Goal: Find contact information: Obtain details needed to contact an individual or organization

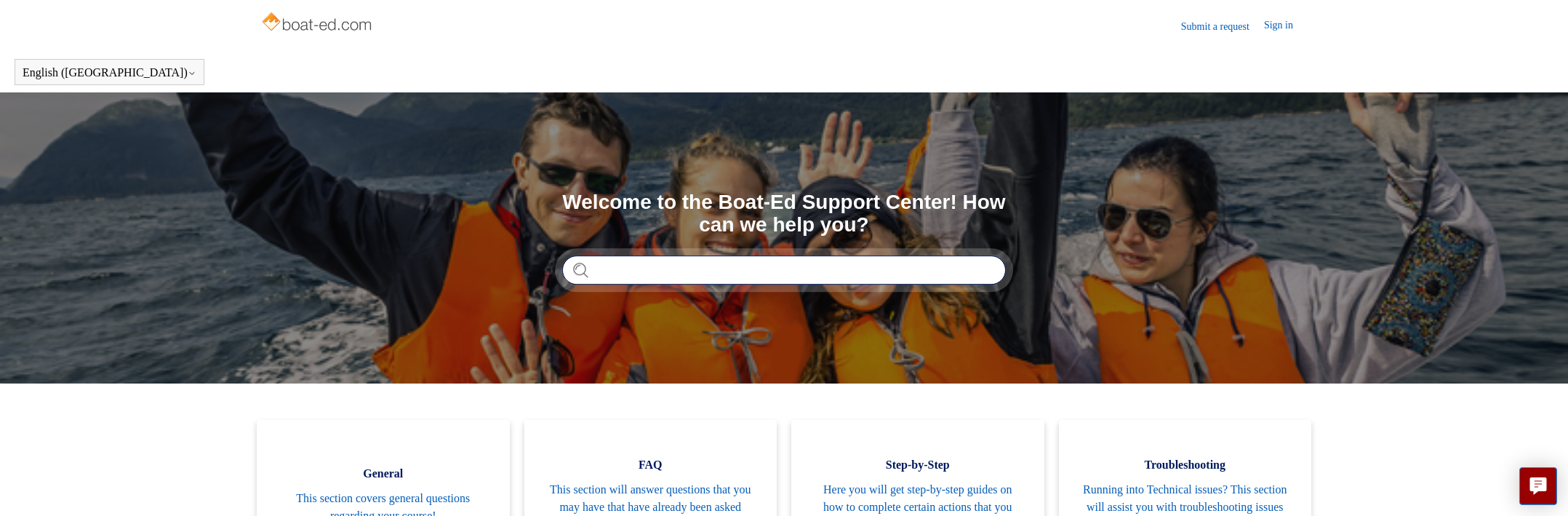
click at [697, 274] on input "Search" at bounding box center [783, 270] width 443 height 29
type input "**********"
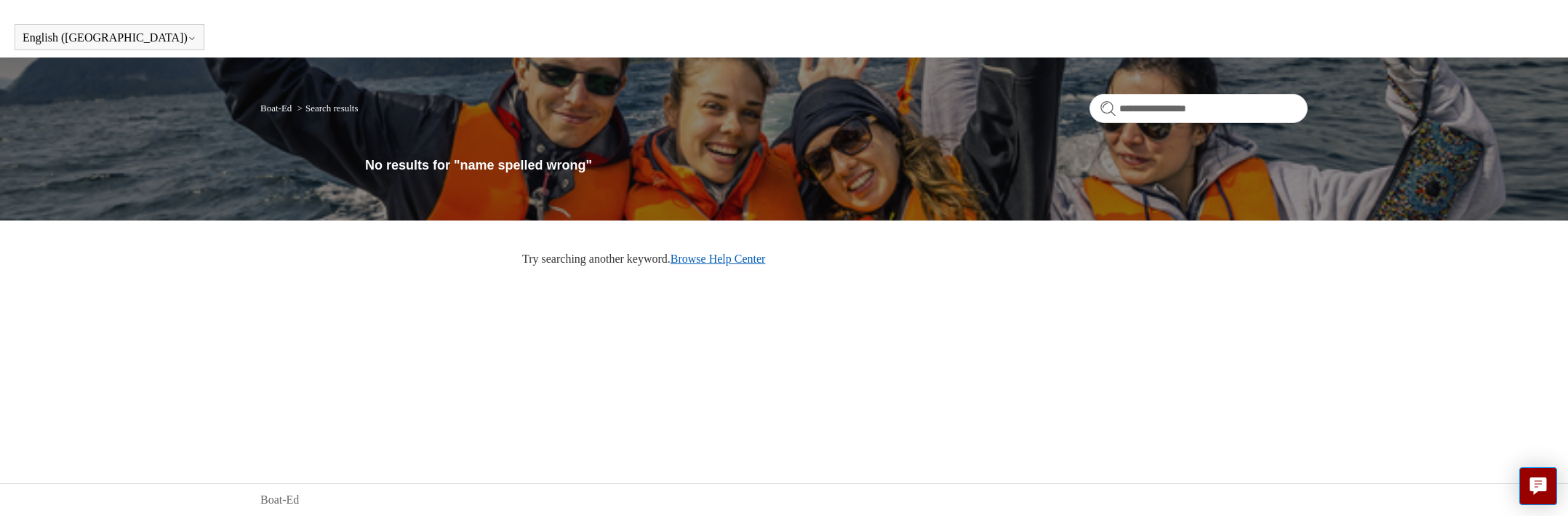
scroll to position [35, 0]
click at [731, 259] on link "Browse Help Center" at bounding box center [717, 258] width 95 height 12
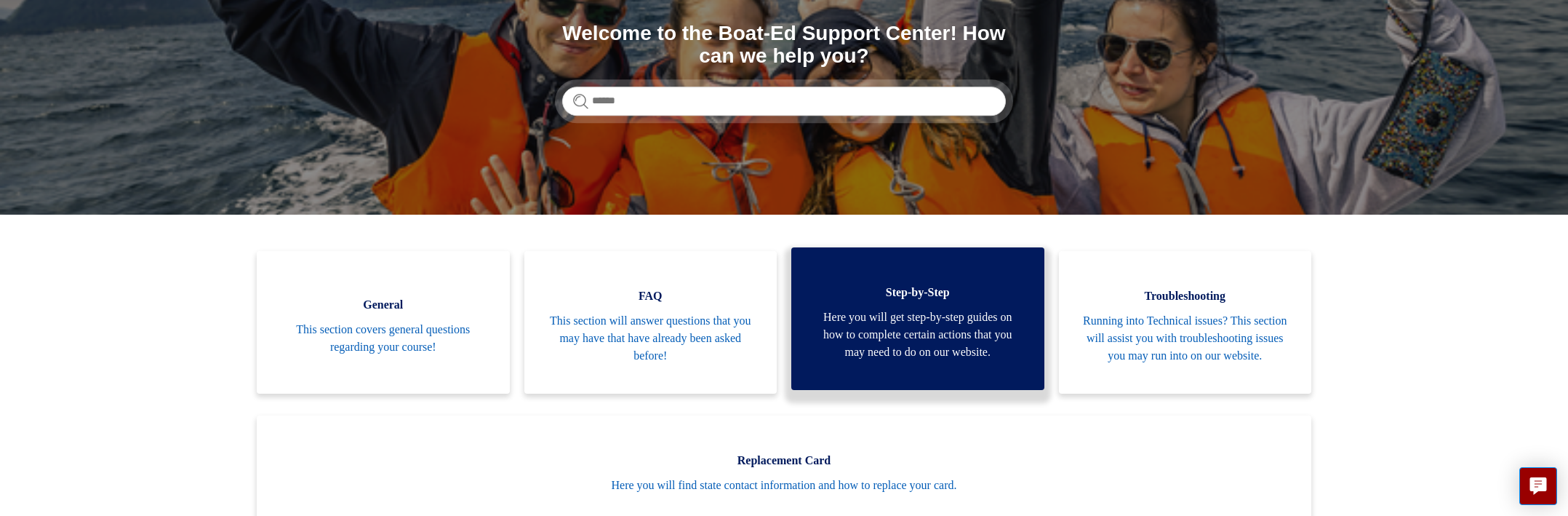
scroll to position [215, 0]
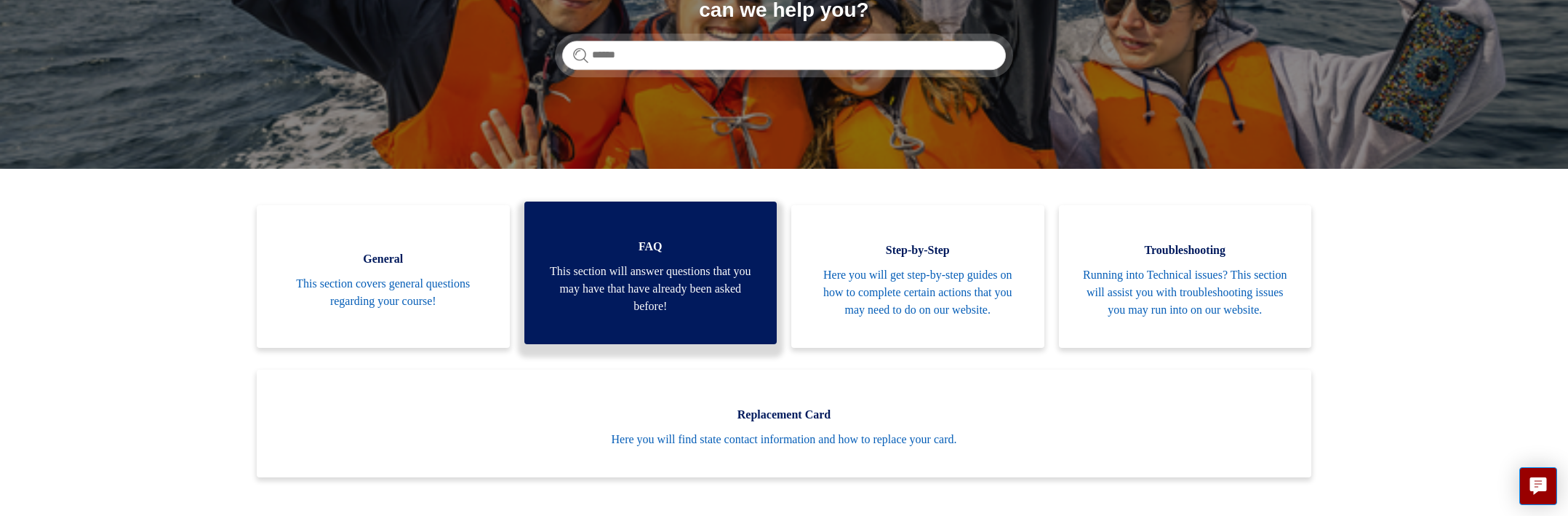
click at [628, 291] on span "This section will answer questions that you may have that have already been ask…" at bounding box center [650, 289] width 209 height 52
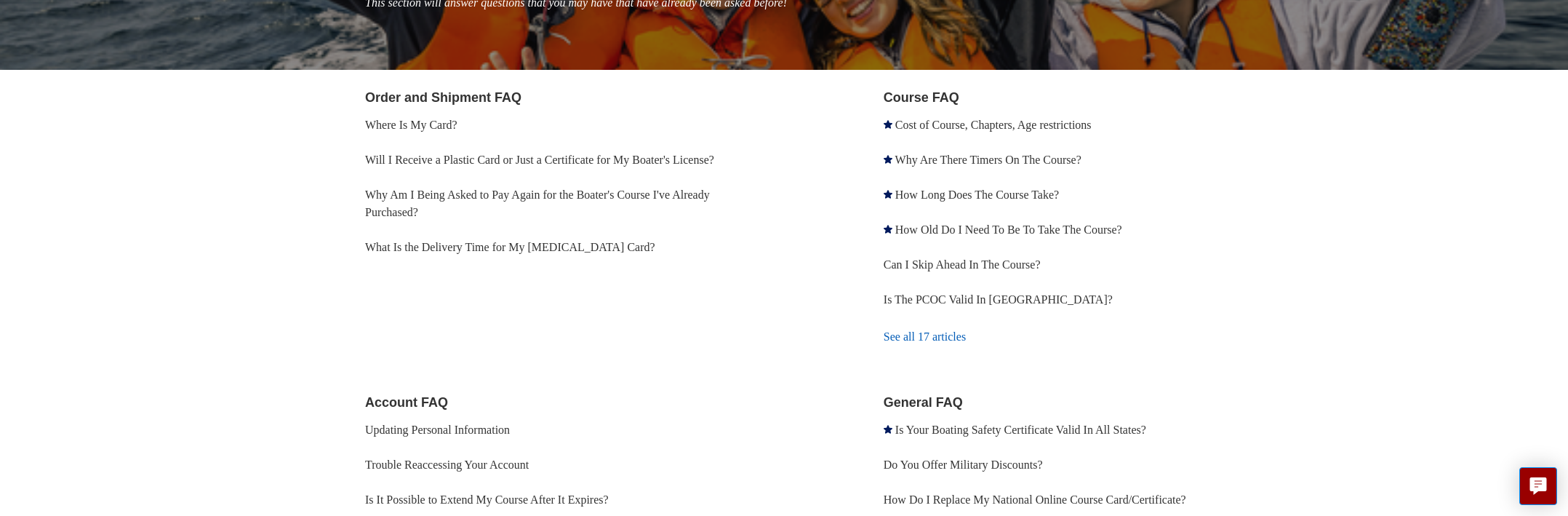
scroll to position [295, 0]
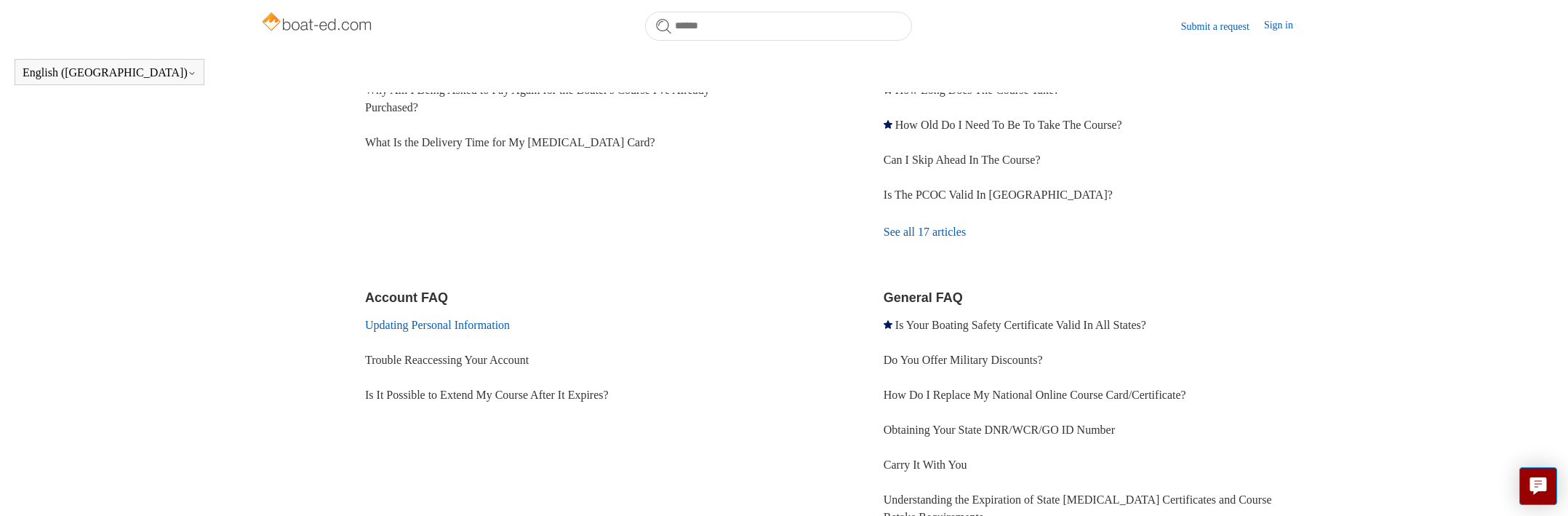
drag, startPoint x: 462, startPoint y: 320, endPoint x: 476, endPoint y: 320, distance: 14.0
click at [469, 320] on link "Updating Personal Information" at bounding box center [438, 325] width 145 height 12
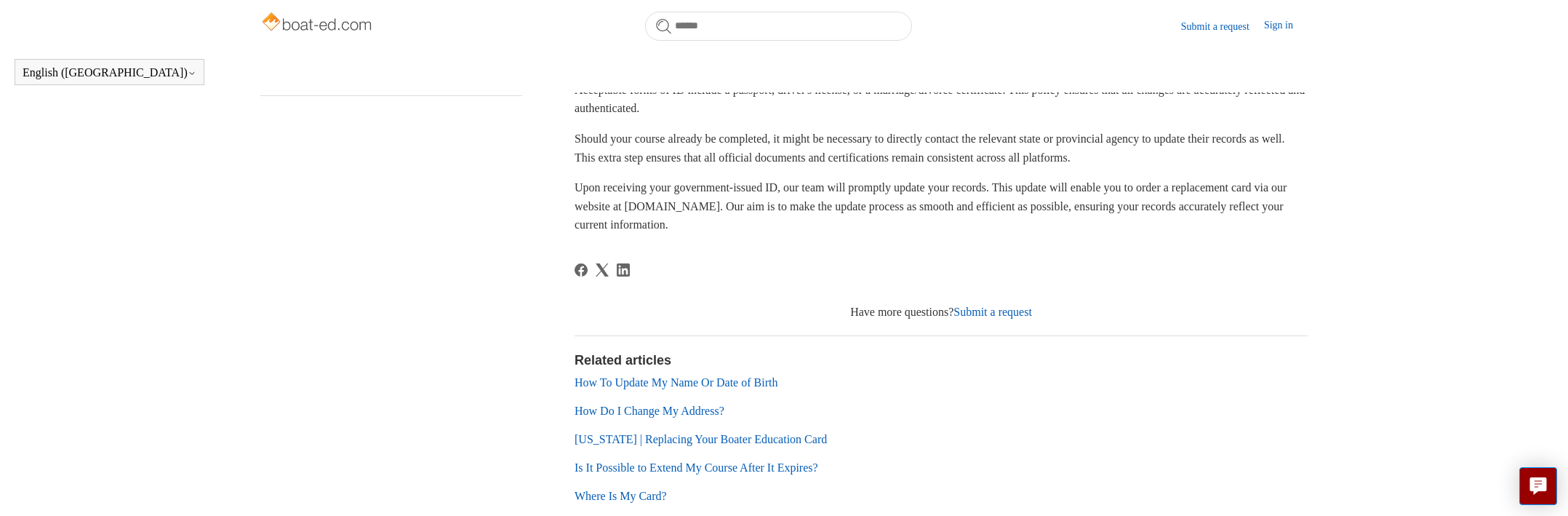
scroll to position [305, 0]
click at [999, 305] on link "Submit a request" at bounding box center [992, 310] width 79 height 12
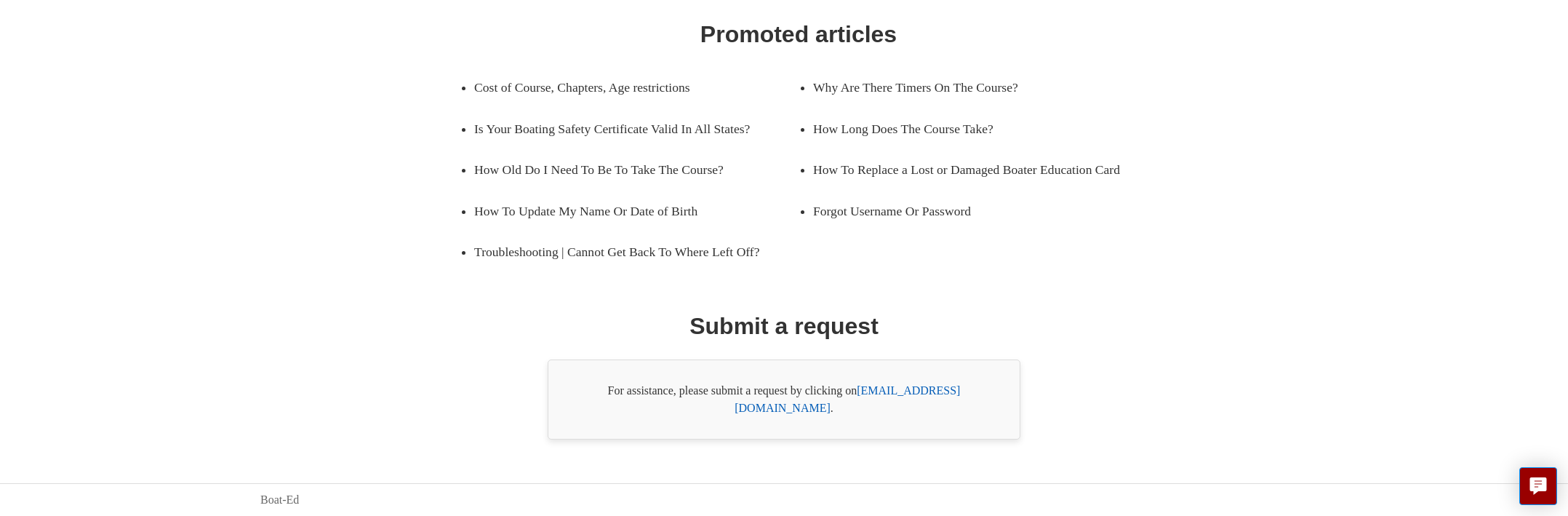
scroll to position [230, 0]
click at [930, 409] on link "support@boat-ed.com" at bounding box center [847, 399] width 225 height 30
